Goal: Task Accomplishment & Management: Use online tool/utility

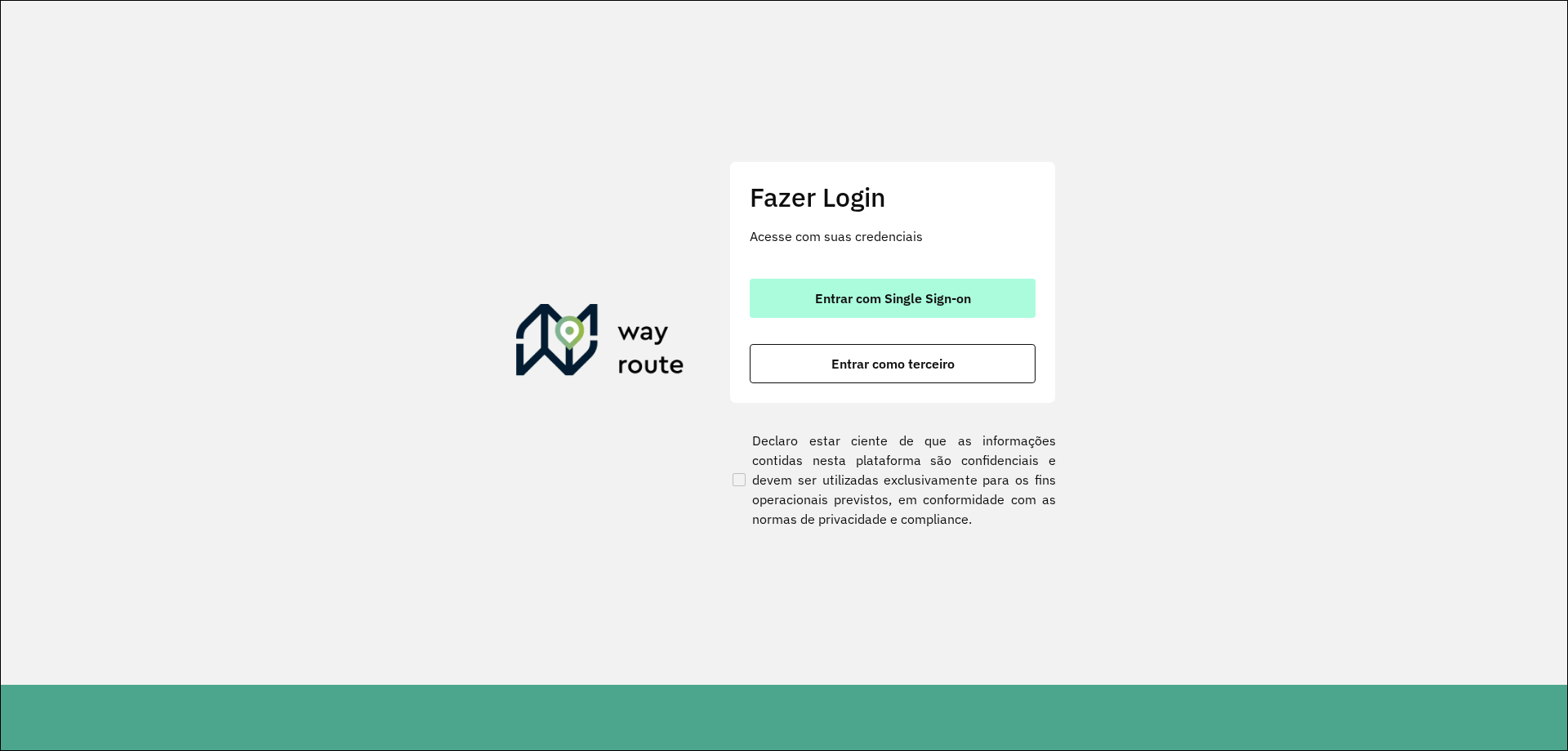
click at [1007, 297] on button "Entrar com Single Sign-on" at bounding box center [892, 298] width 286 height 39
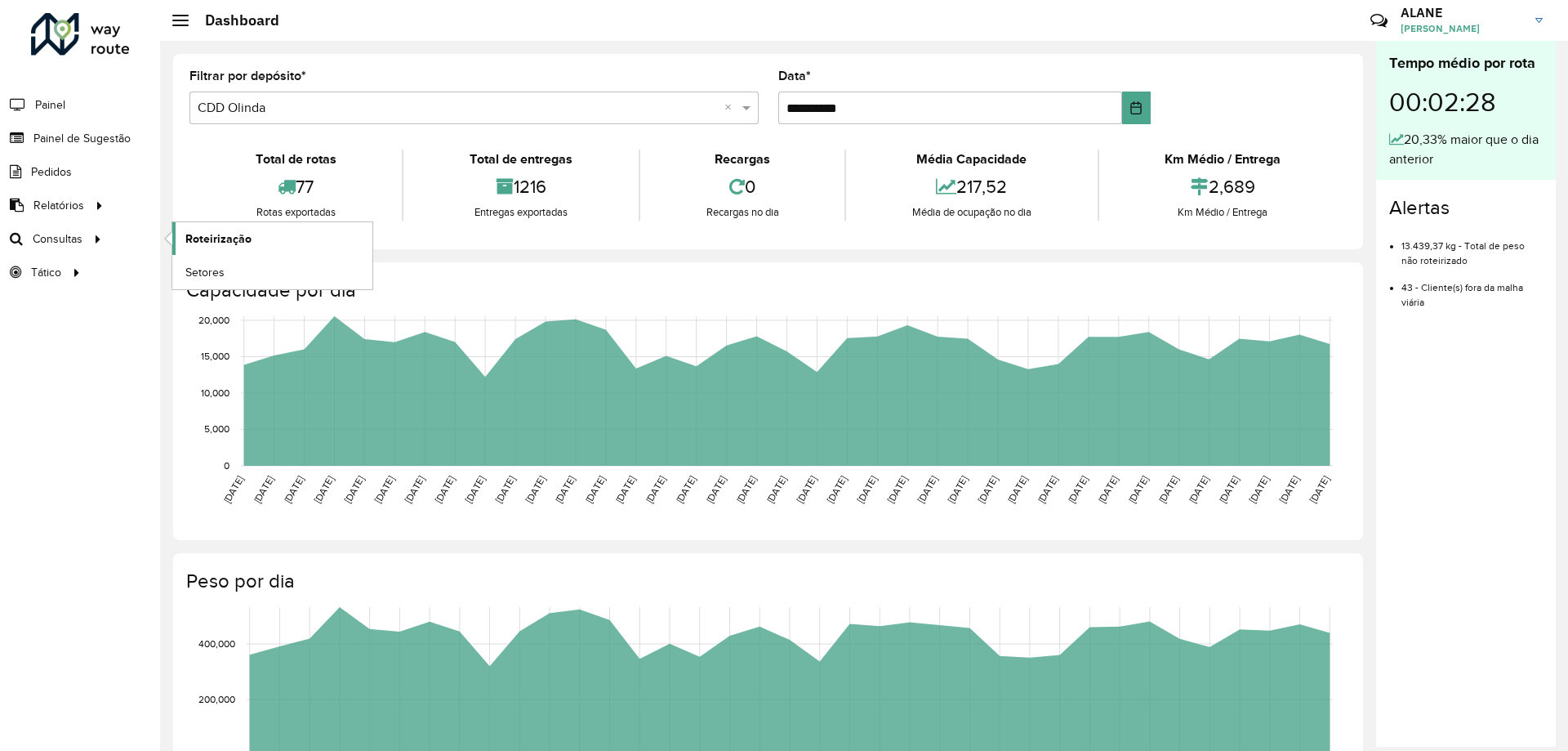
click at [215, 234] on span "Roteirização" at bounding box center [218, 238] width 66 height 17
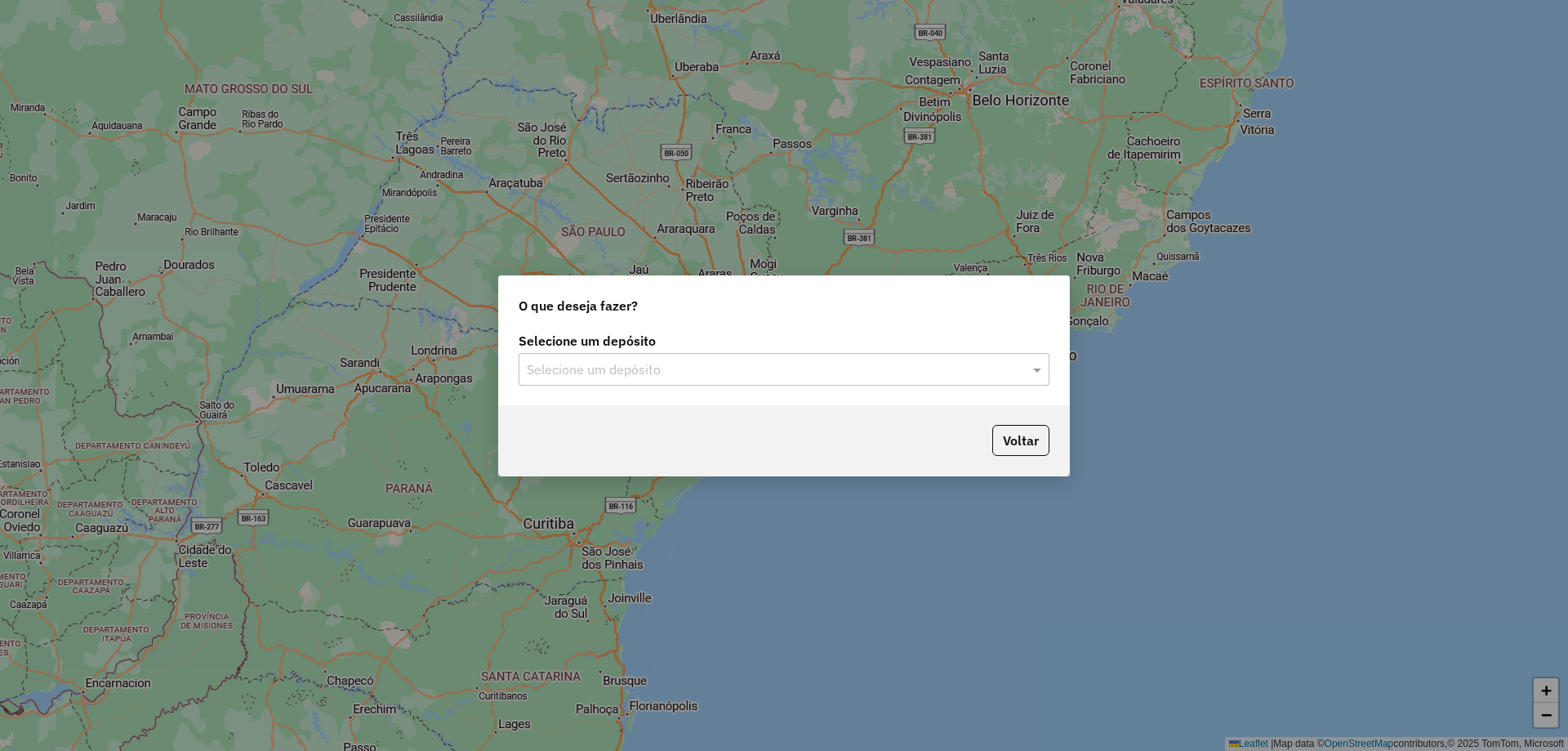
click at [669, 361] on input "text" at bounding box center [767, 371] width 481 height 20
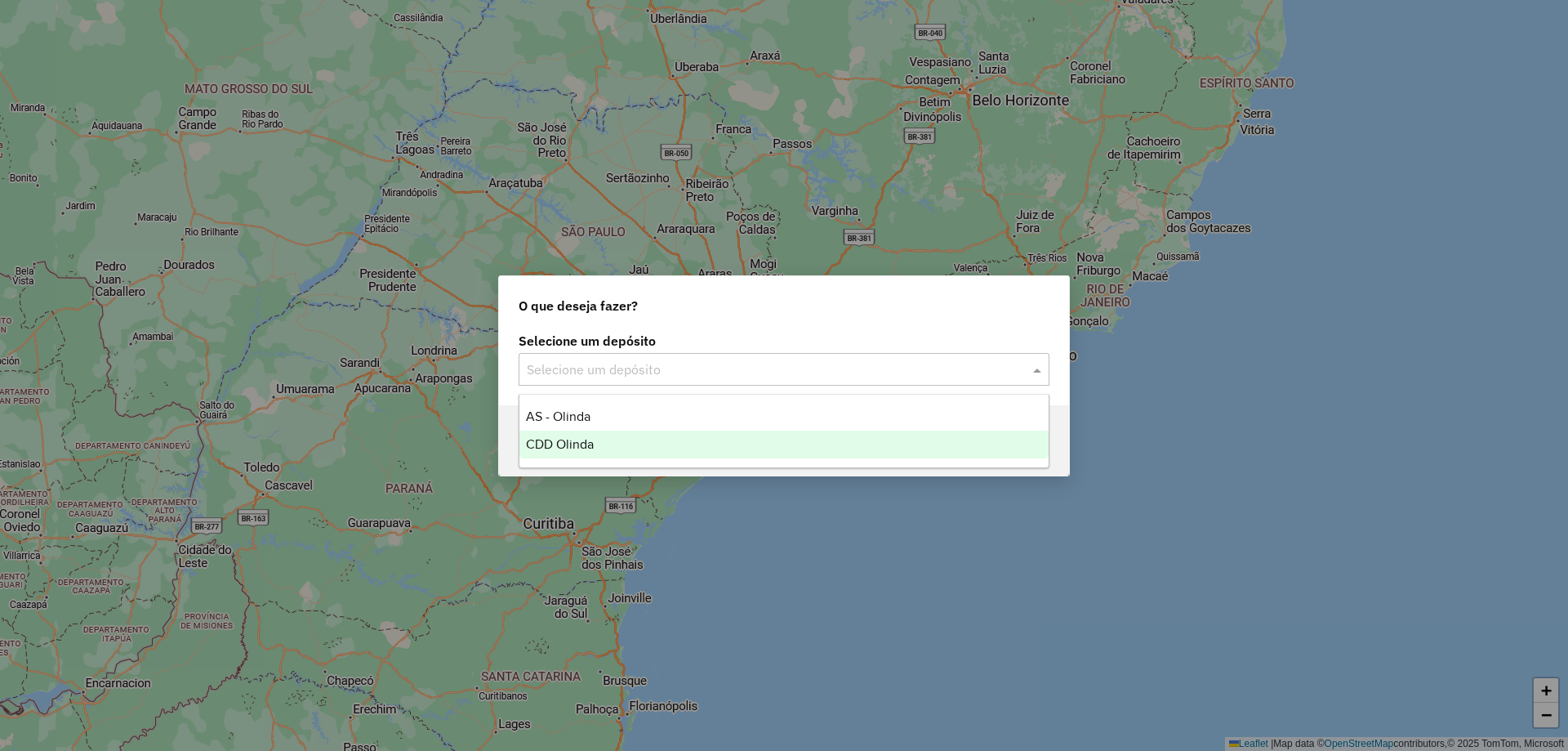
click at [617, 437] on div "CDD Olinda" at bounding box center [784, 444] width 530 height 28
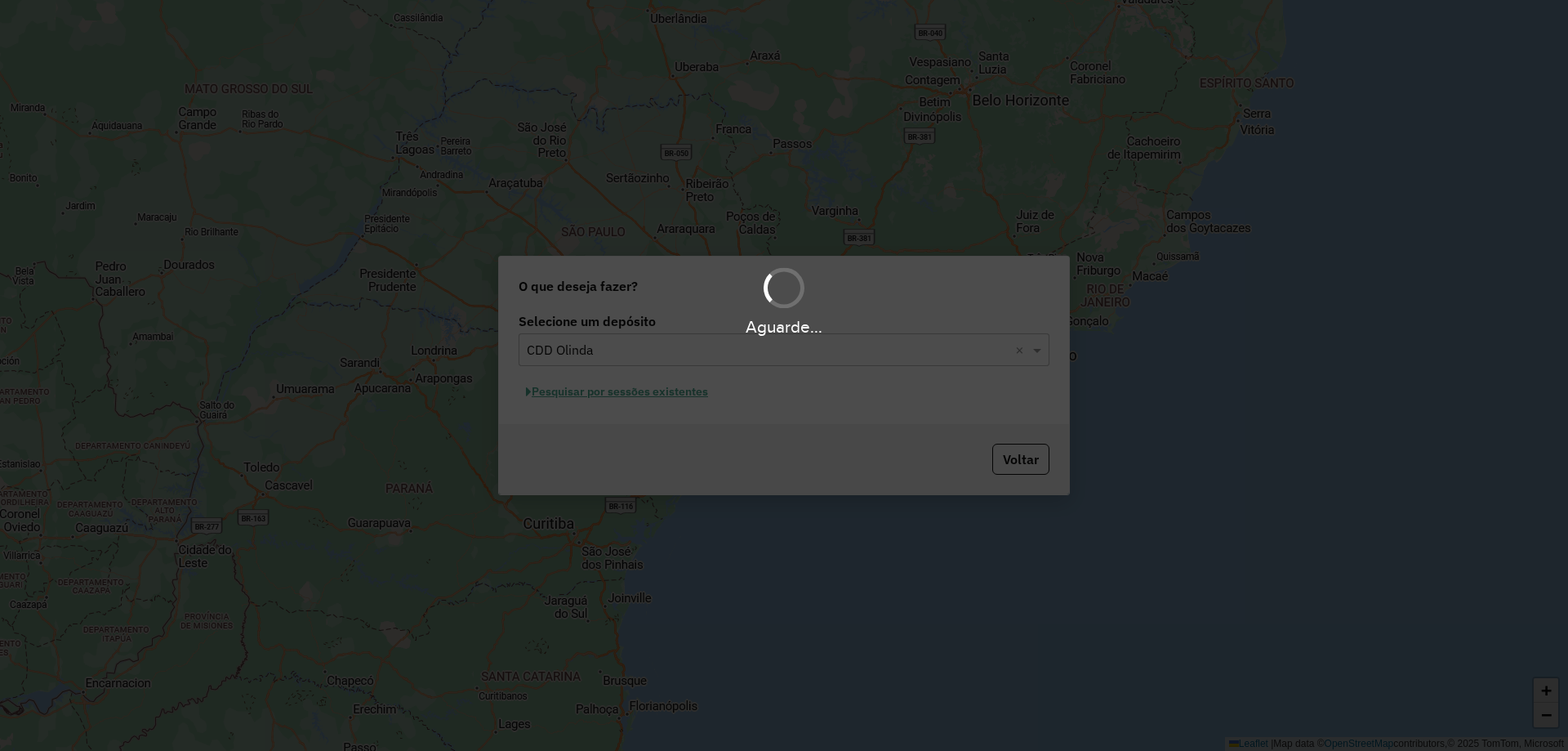
click at [622, 394] on div "Aguarde..." at bounding box center [784, 376] width 1568 height 751
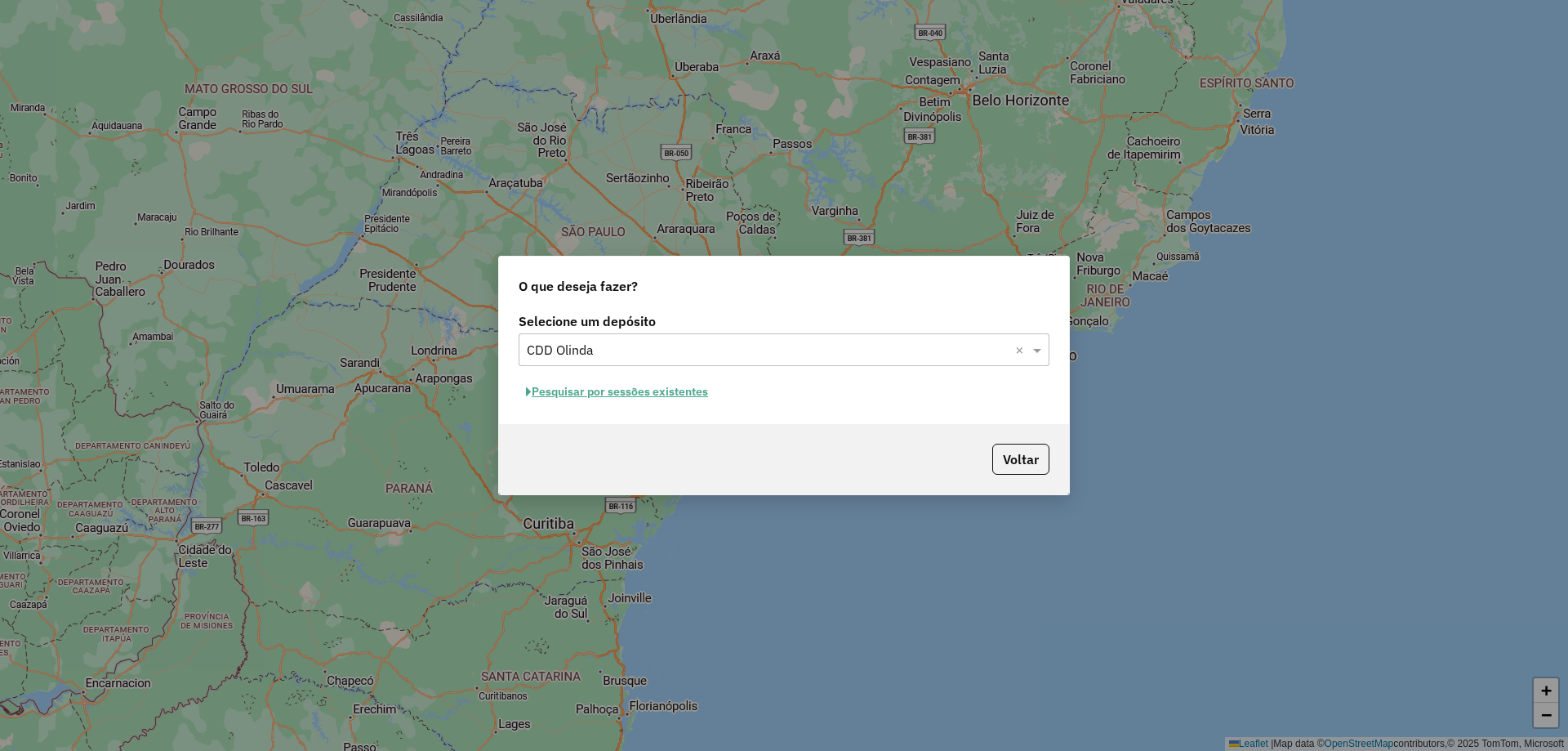
drag, startPoint x: 622, startPoint y: 394, endPoint x: 546, endPoint y: 389, distance: 76.2
click at [546, 389] on button "Pesquisar por sessões existentes" at bounding box center [617, 392] width 196 height 26
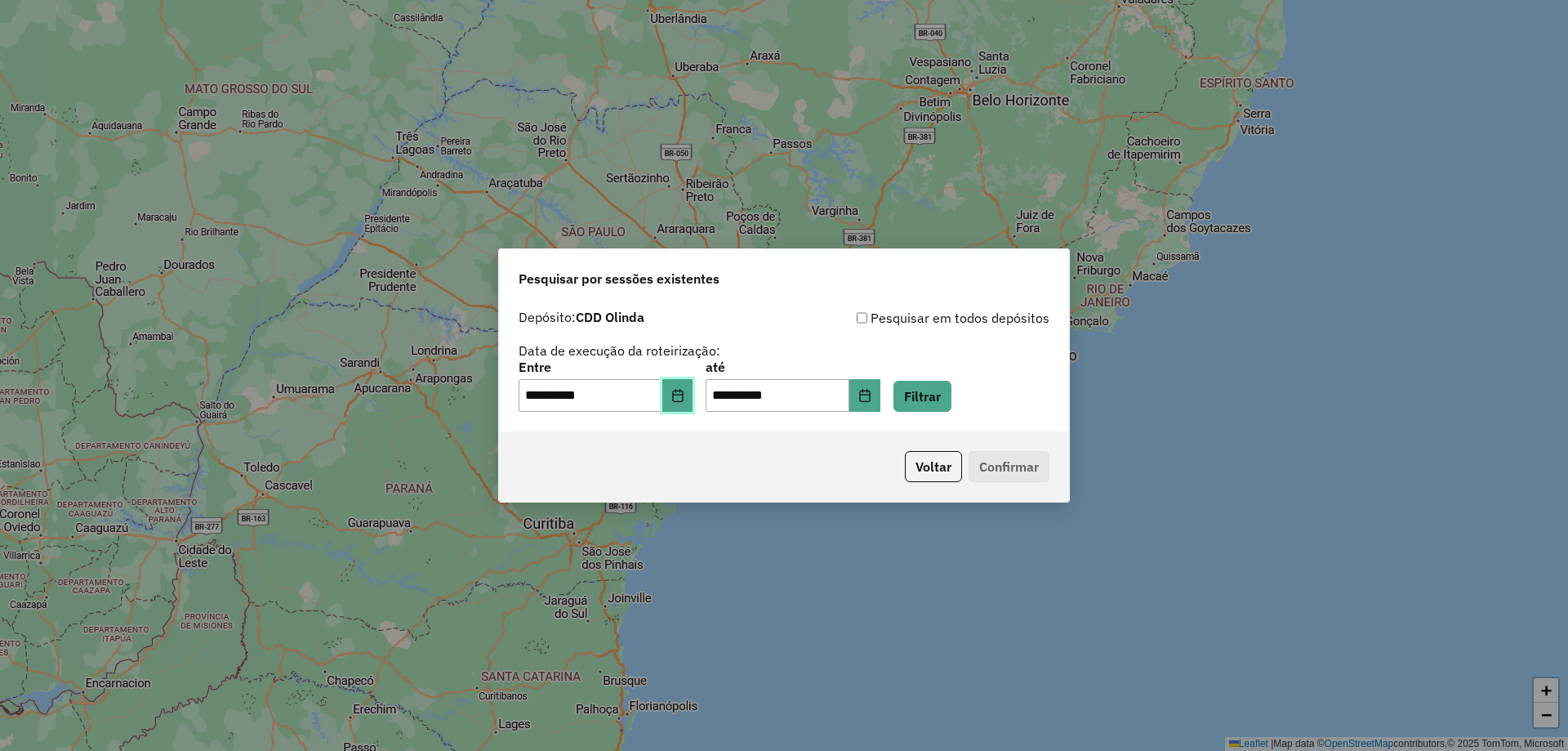
click at [683, 395] on icon "Choose Date" at bounding box center [677, 395] width 13 height 13
drag, startPoint x: 683, startPoint y: 395, endPoint x: 961, endPoint y: 414, distance: 278.6
click at [998, 414] on div "**********" at bounding box center [784, 367] width 570 height 130
click at [951, 402] on button "Filtrar" at bounding box center [922, 396] width 58 height 31
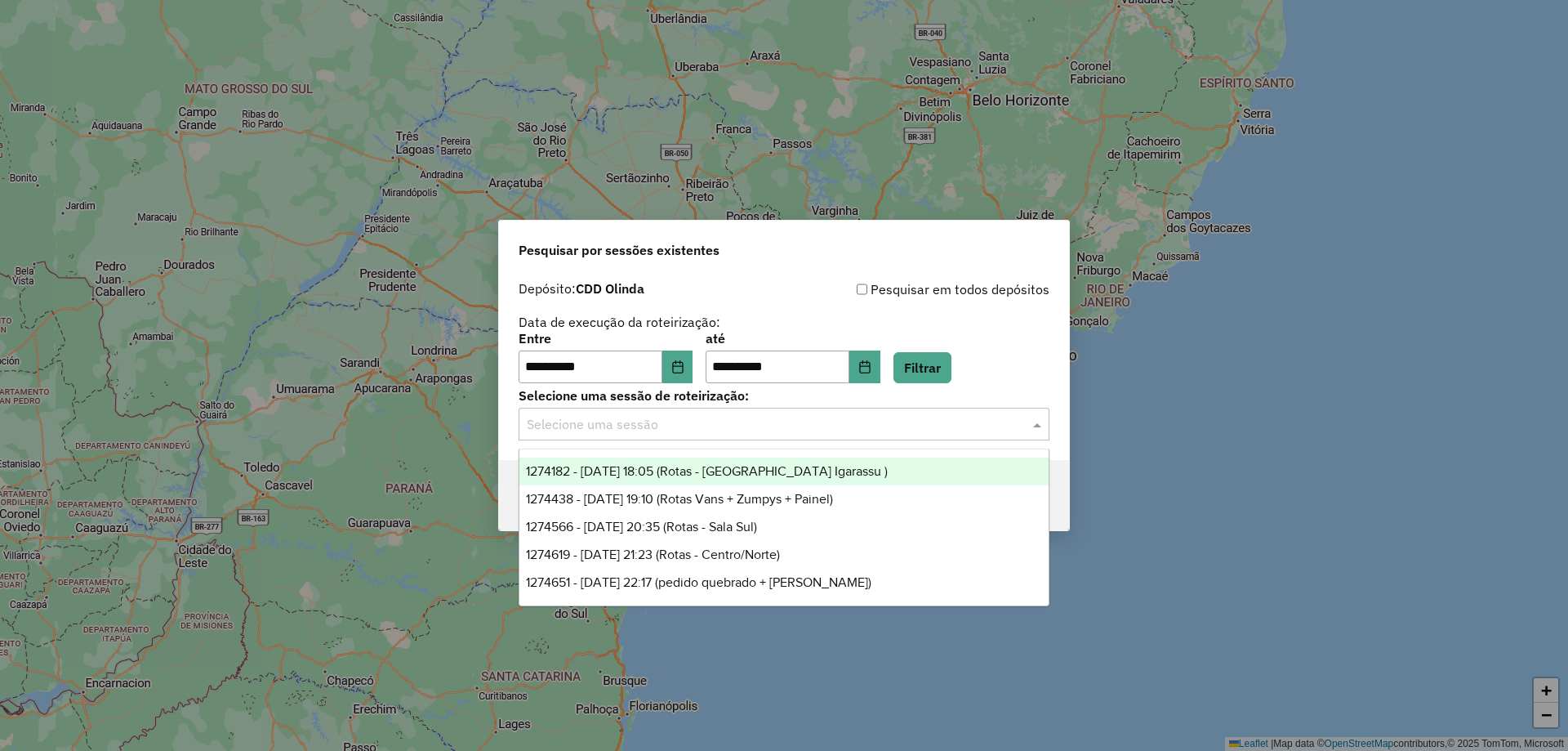
click at [619, 425] on input "text" at bounding box center [767, 425] width 481 height 20
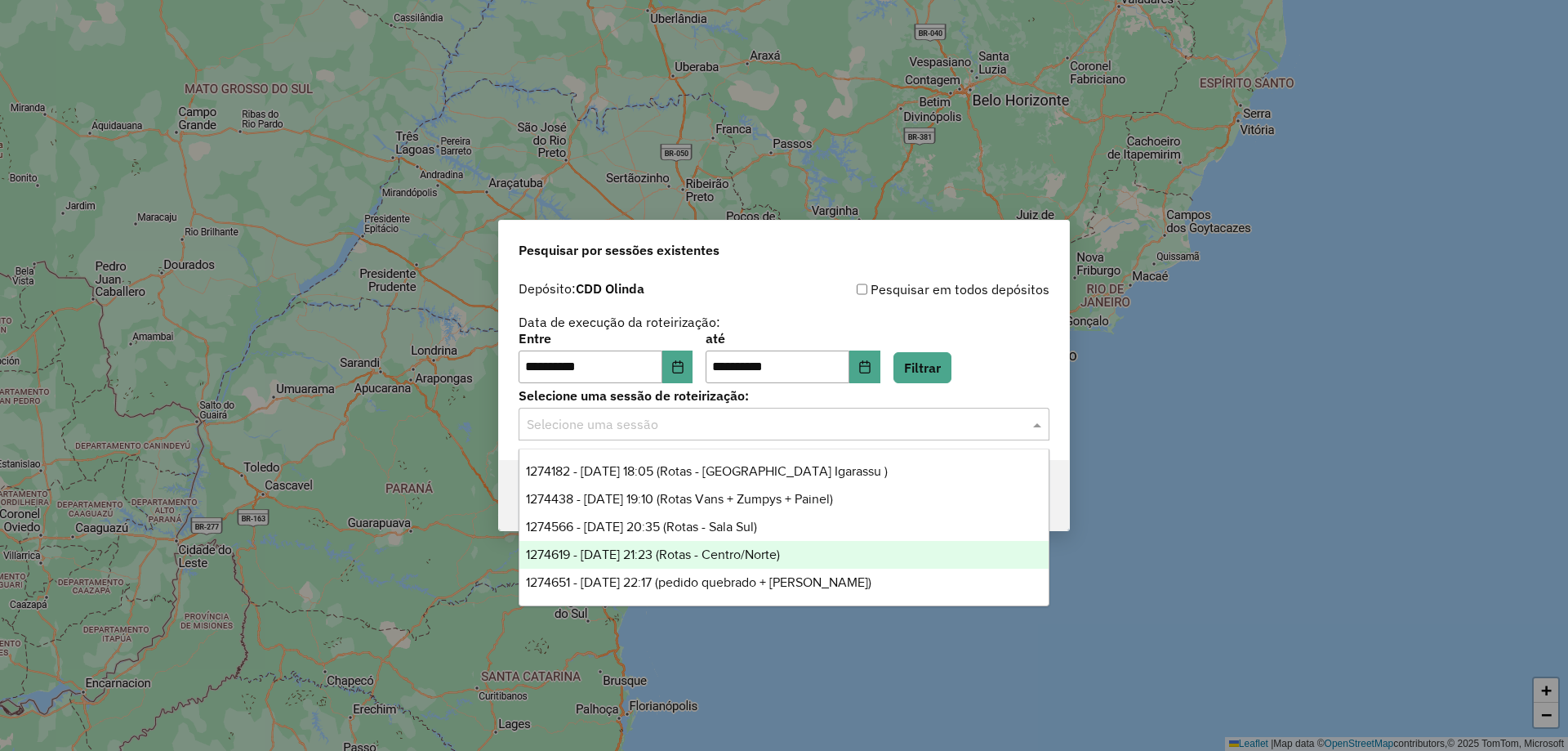
click at [808, 543] on div "1274619 - [DATE] 21:23 (Rotas - Centro/Norte)" at bounding box center [784, 554] width 530 height 28
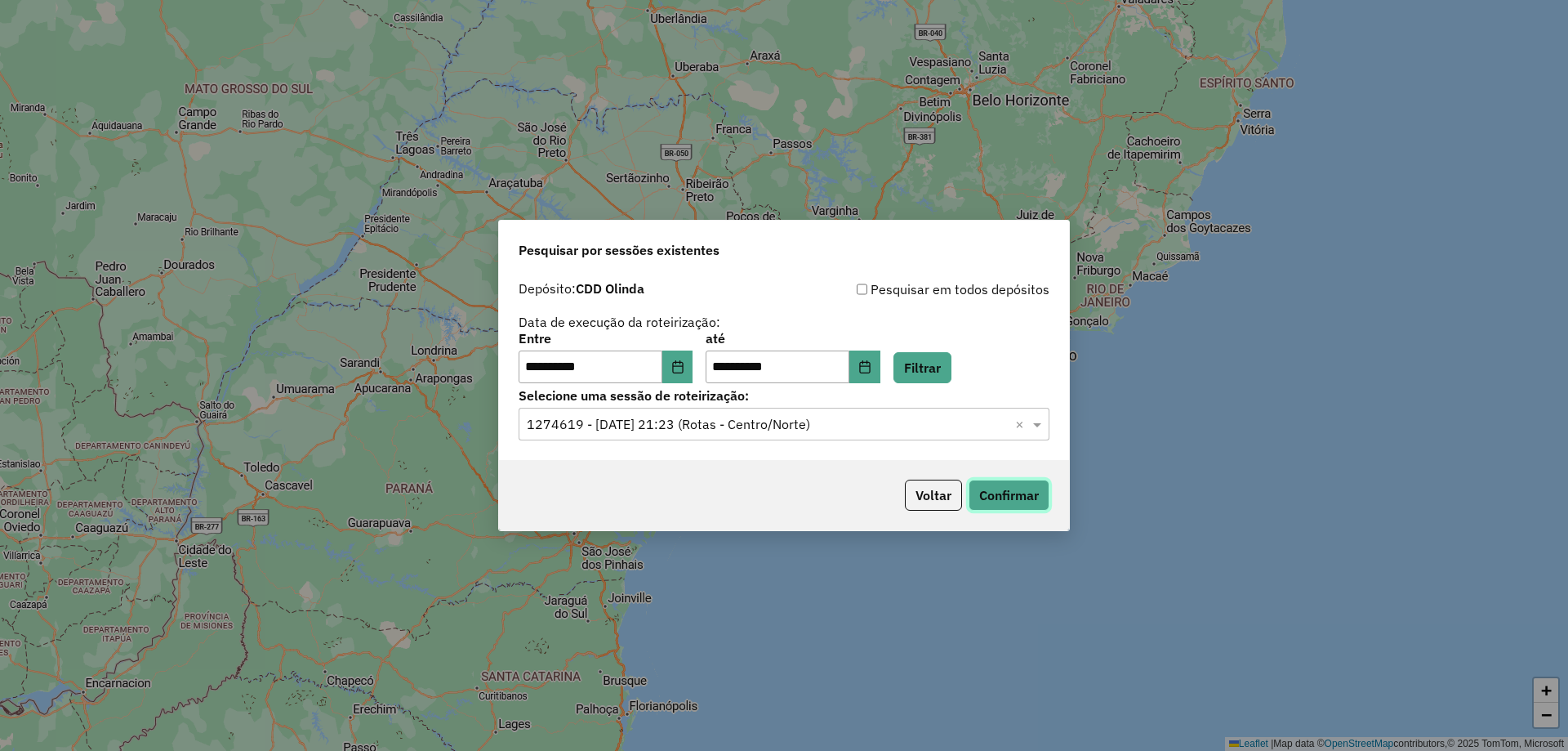
click at [1003, 488] on button "Confirmar" at bounding box center [1009, 495] width 81 height 31
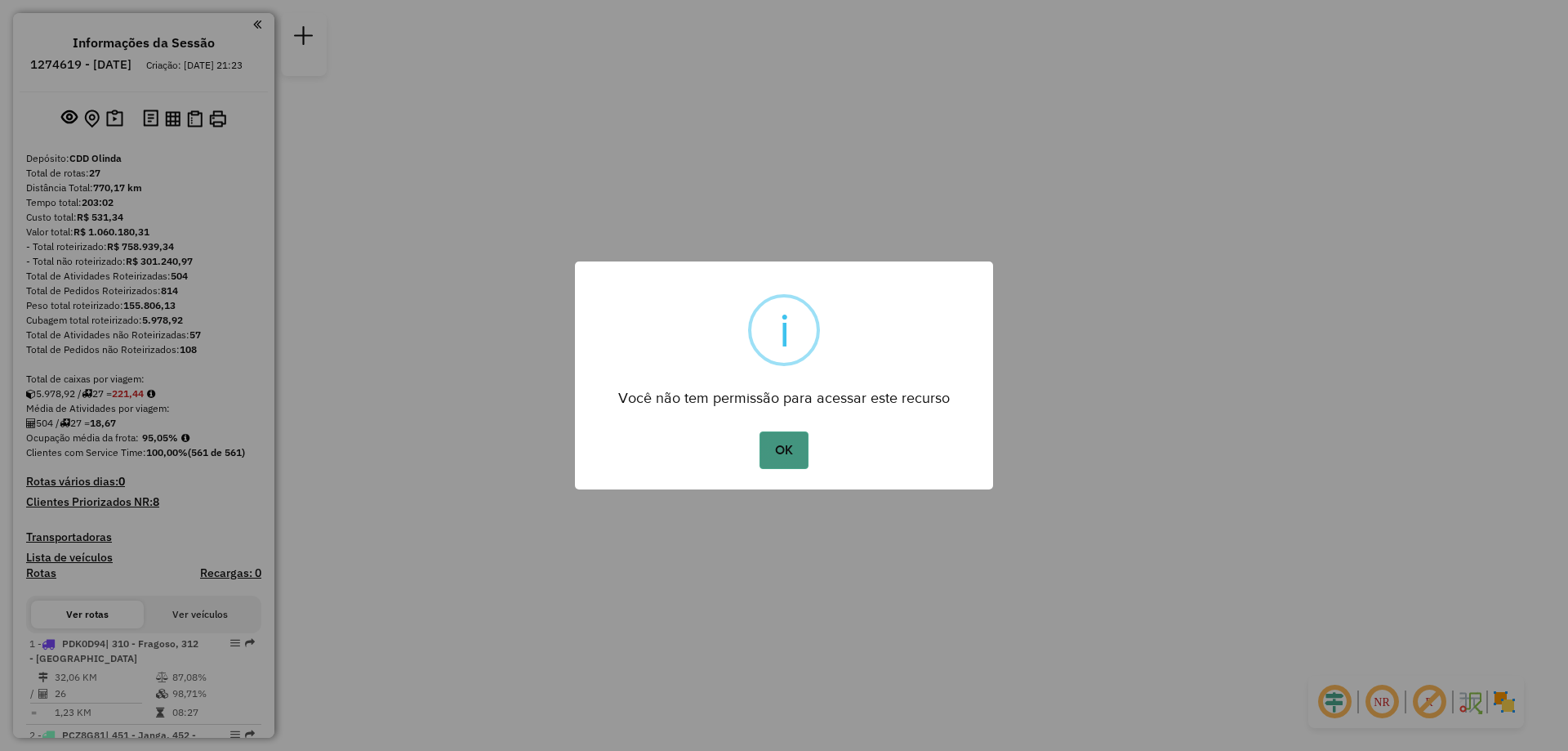
click at [791, 455] on button "OK" at bounding box center [783, 450] width 48 height 37
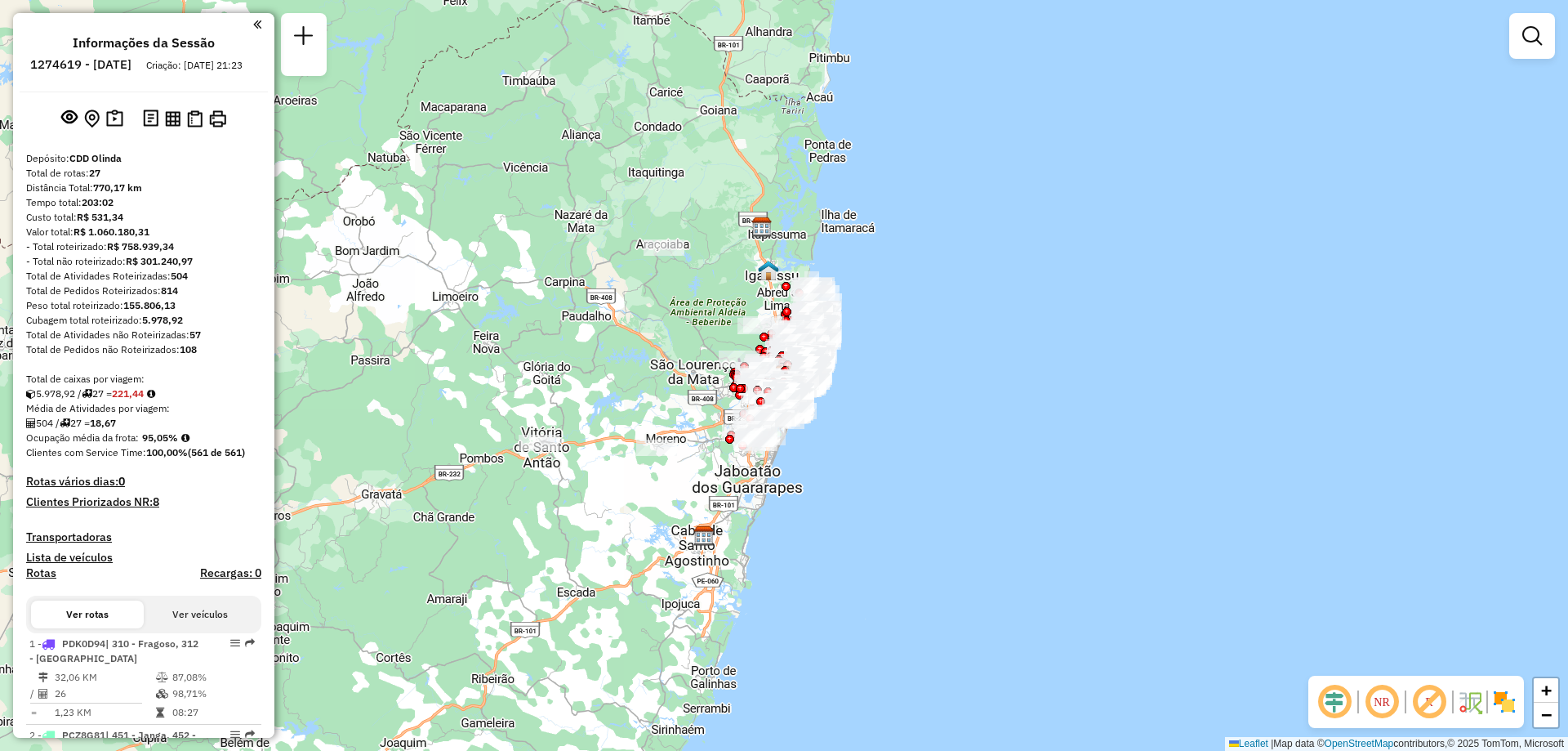
drag, startPoint x: 791, startPoint y: 455, endPoint x: 720, endPoint y: 431, distance: 74.9
click at [720, 431] on div "Janela de atendimento Grade de atendimento Capacidade Transportadoras Veículos …" at bounding box center [784, 376] width 1568 height 751
paste input "*****"
type input "*****"
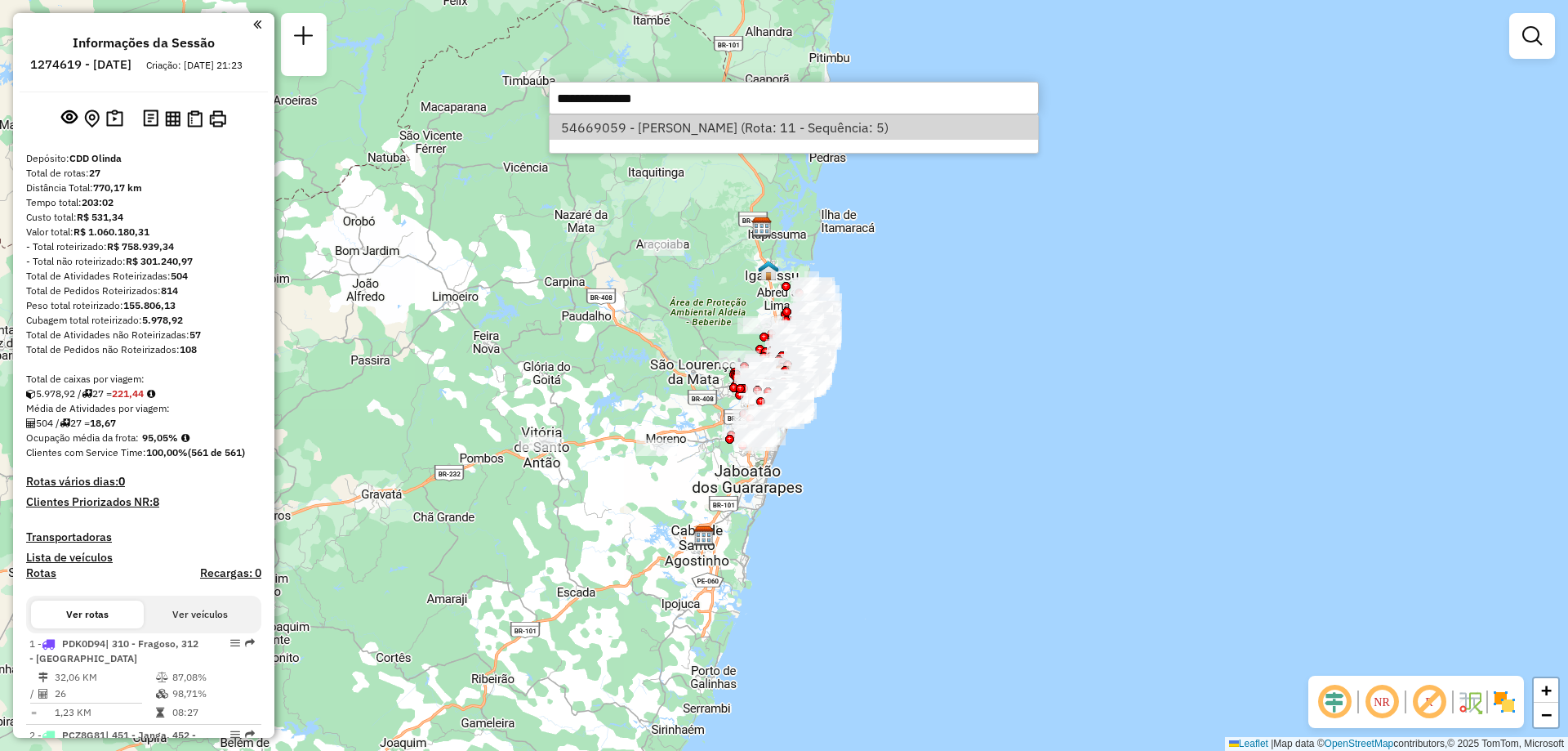
select select "**********"
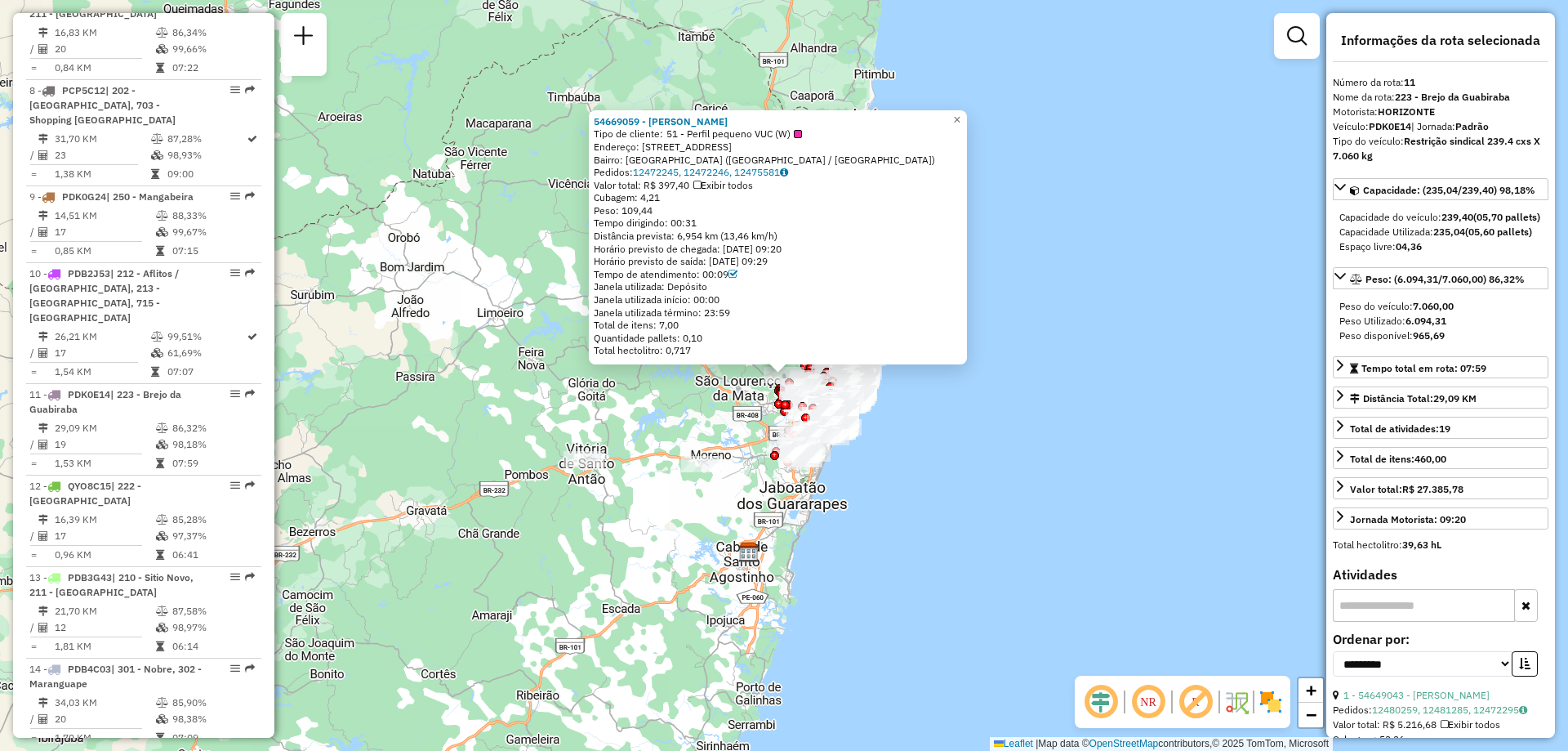
scroll to position [1550, 0]
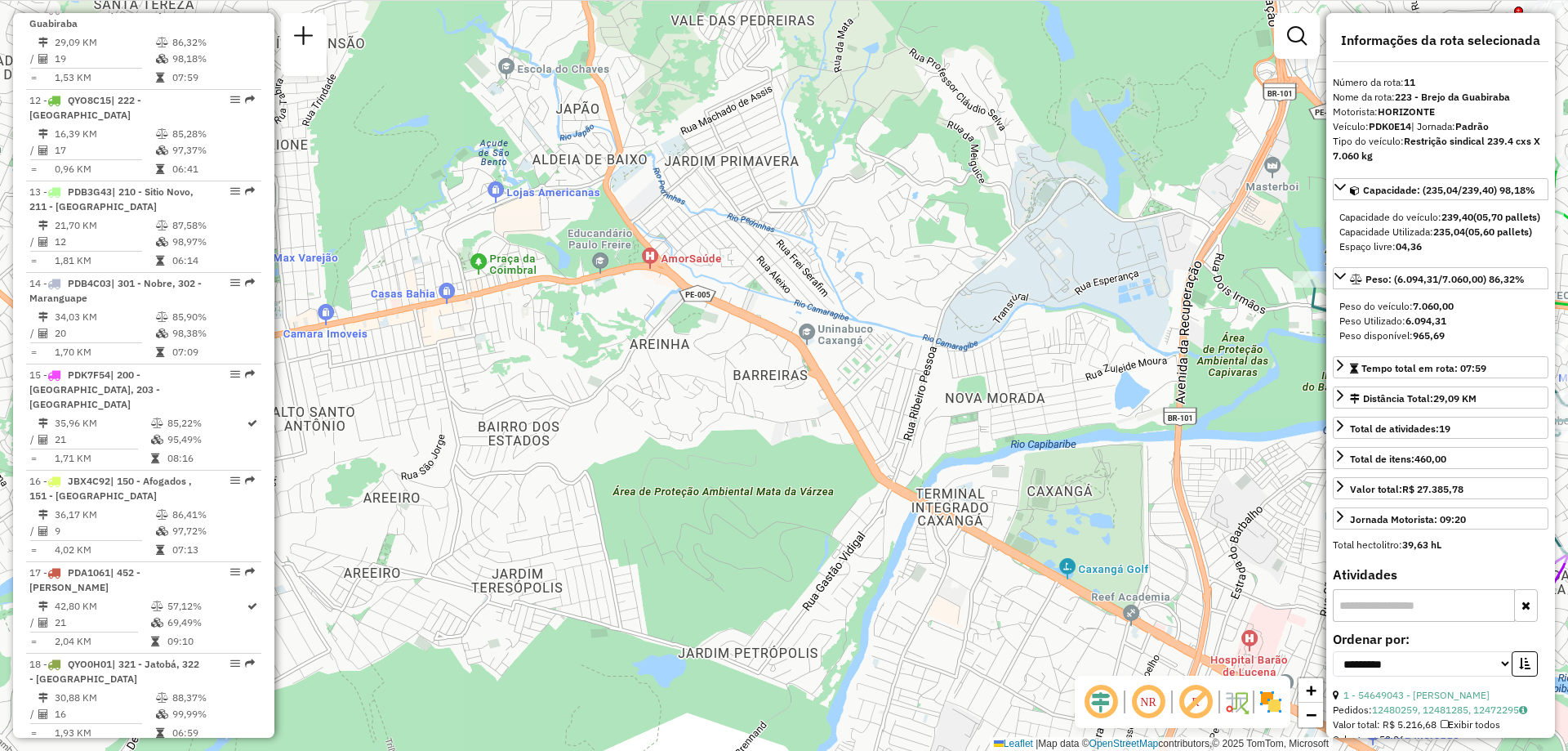
drag, startPoint x: 788, startPoint y: 228, endPoint x: 786, endPoint y: 518, distance: 290.0
click at [786, 518] on div "54669059 - ELAINE CRISTINA Tipo de cliente: 51 - Perfil pequeno VUC (W) Endereç…" at bounding box center [784, 376] width 1568 height 751
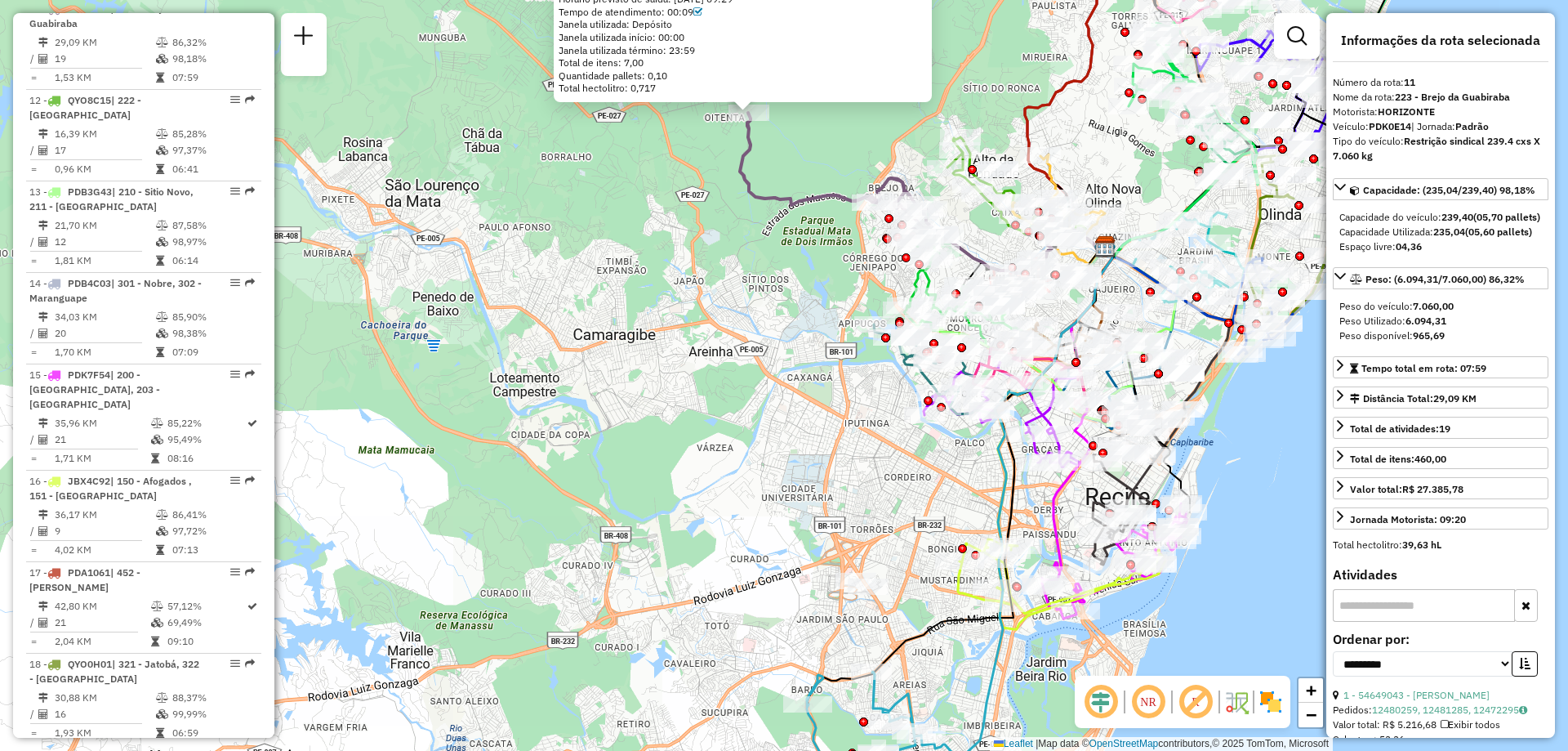
drag, startPoint x: 756, startPoint y: 225, endPoint x: 747, endPoint y: 280, distance: 55.7
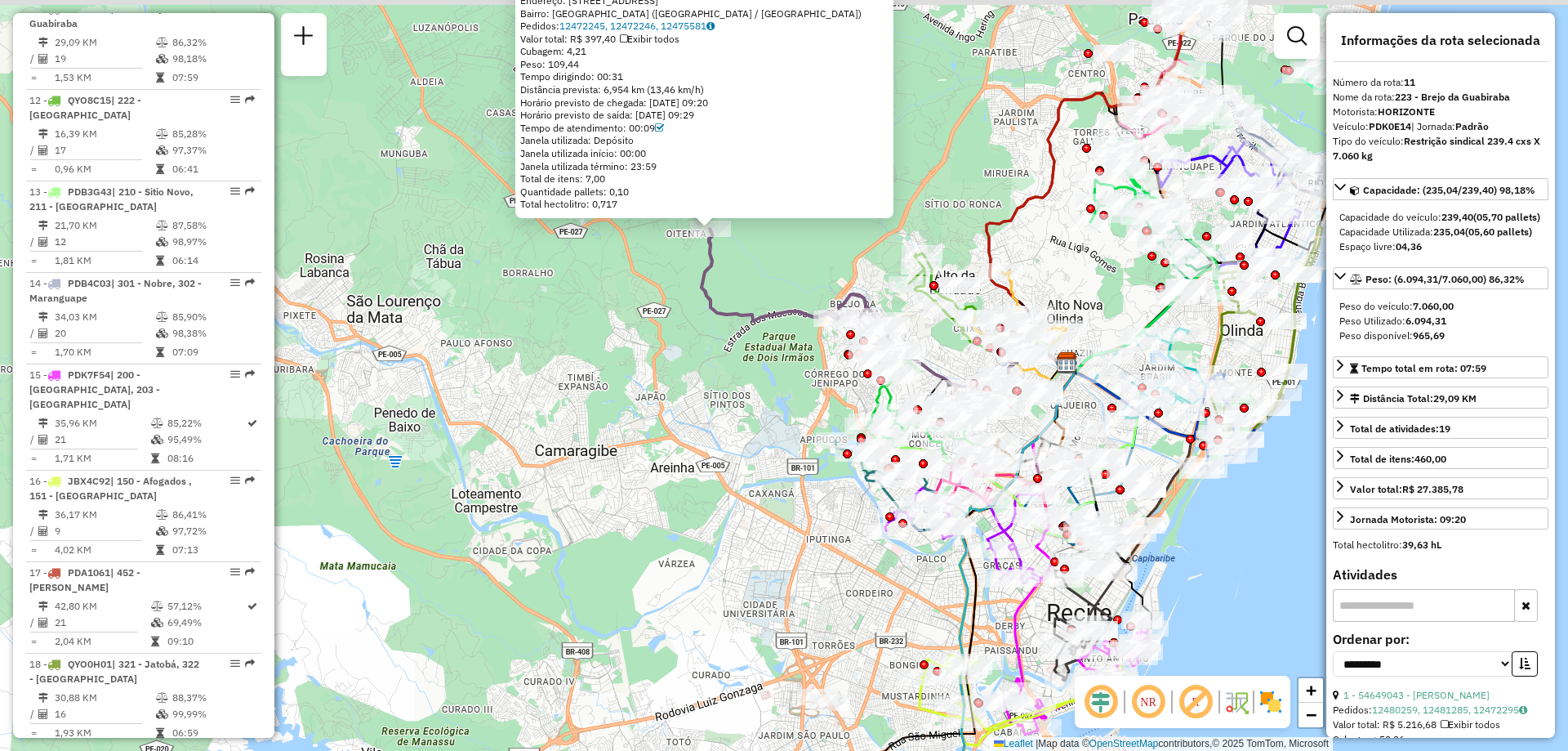
click at [728, 255] on div "54669059 - ELAINE CRISTINA Tipo de cliente: 51 - Perfil pequeno VUC (W) Endereç…" at bounding box center [784, 376] width 1568 height 751
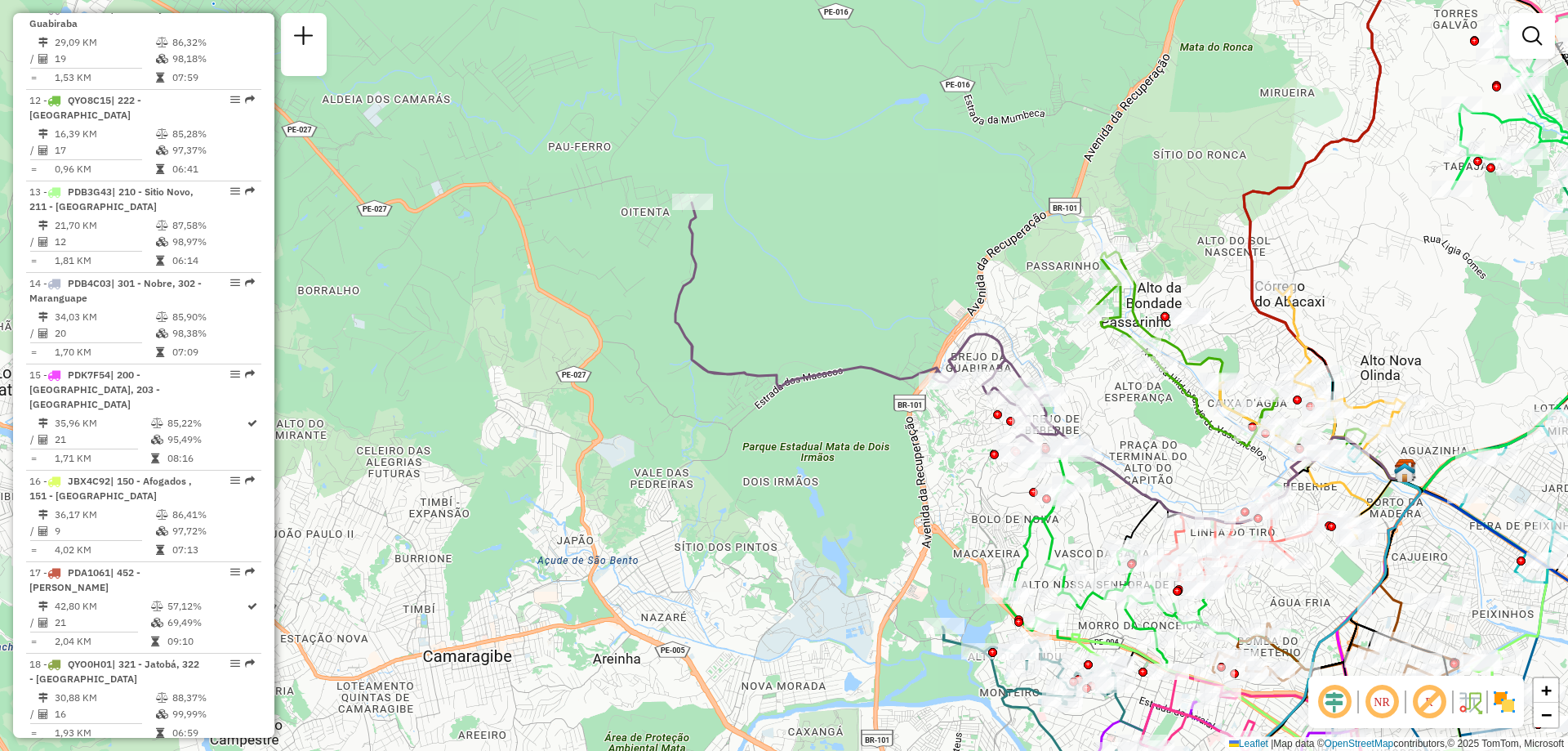
click at [737, 234] on div "Janela de atendimento Grade de atendimento Capacidade Transportadoras Veículos …" at bounding box center [784, 376] width 1568 height 751
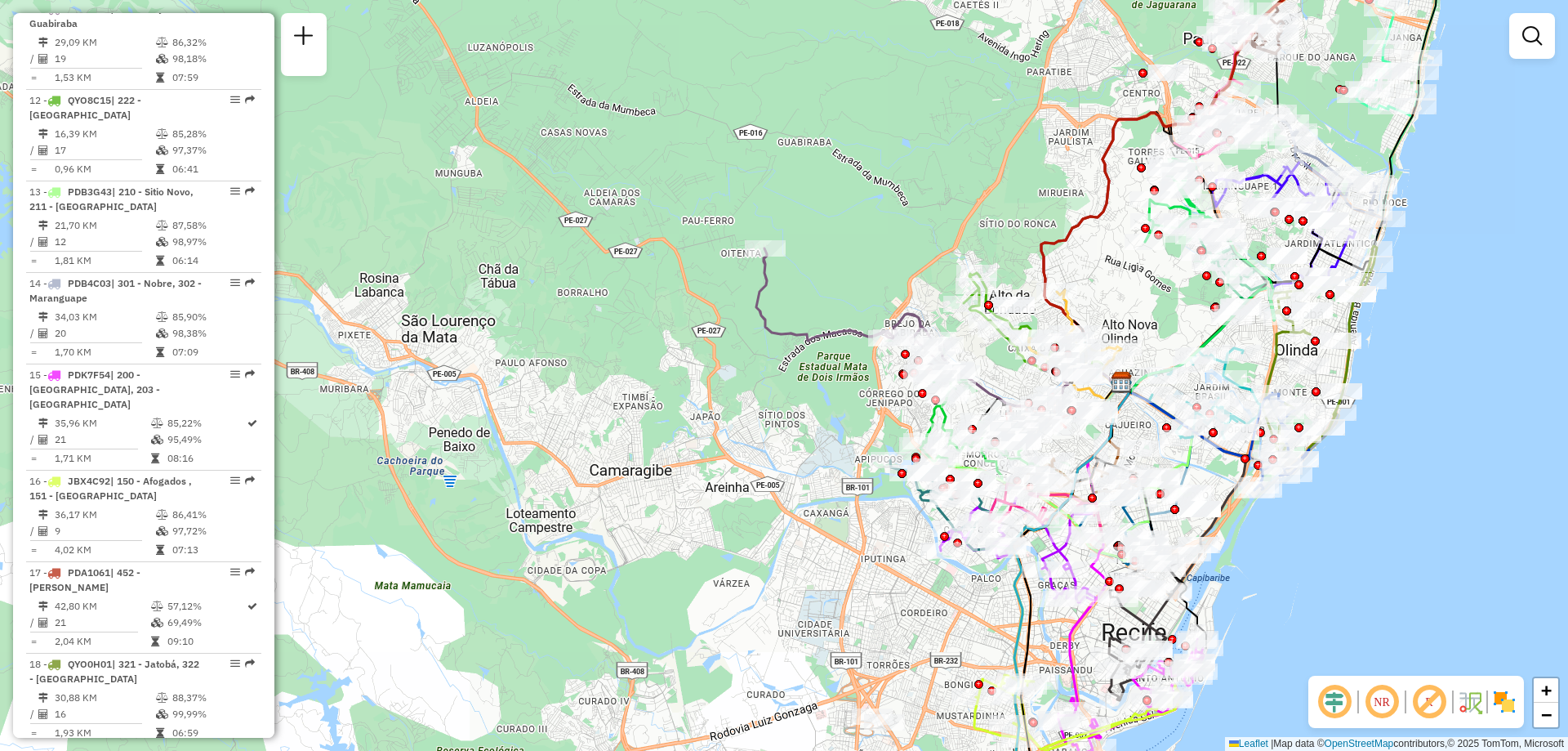
drag, startPoint x: 866, startPoint y: 196, endPoint x: 824, endPoint y: 221, distance: 48.9
click at [839, 214] on div "Janela de atendimento Grade de atendimento Capacidade Transportadoras Veículos …" at bounding box center [784, 376] width 1568 height 751
